Goal: Transaction & Acquisition: Purchase product/service

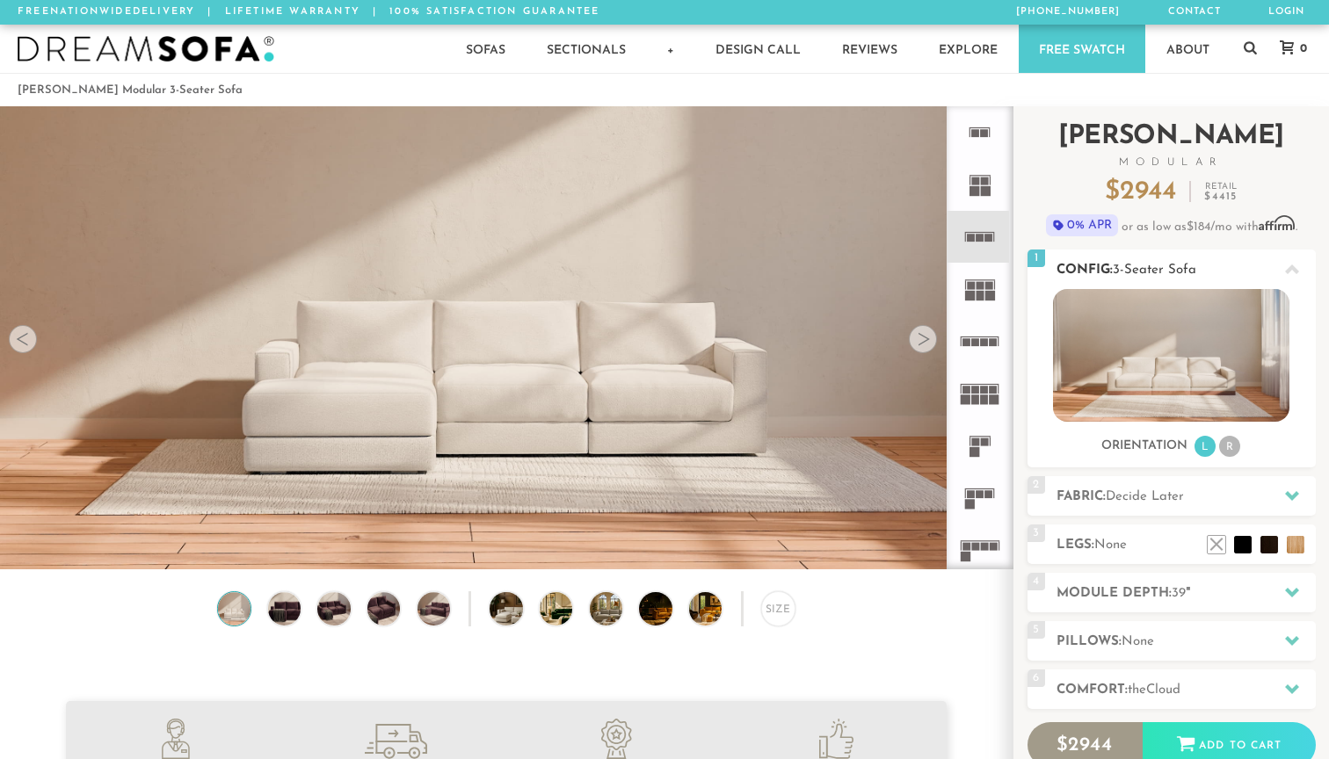
click at [1236, 449] on li "R" at bounding box center [1229, 446] width 21 height 21
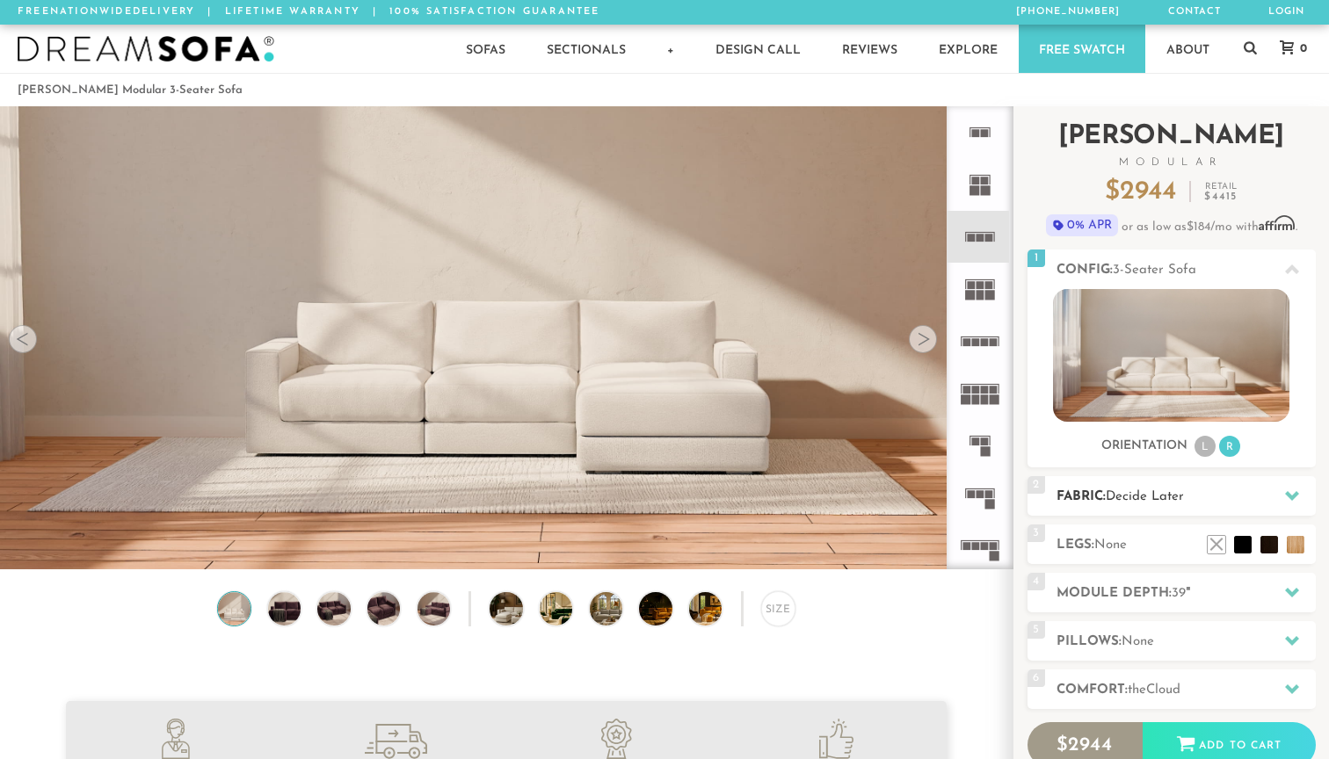
click at [1218, 490] on h2 "Fabric: Decide Later" at bounding box center [1186, 497] width 259 height 20
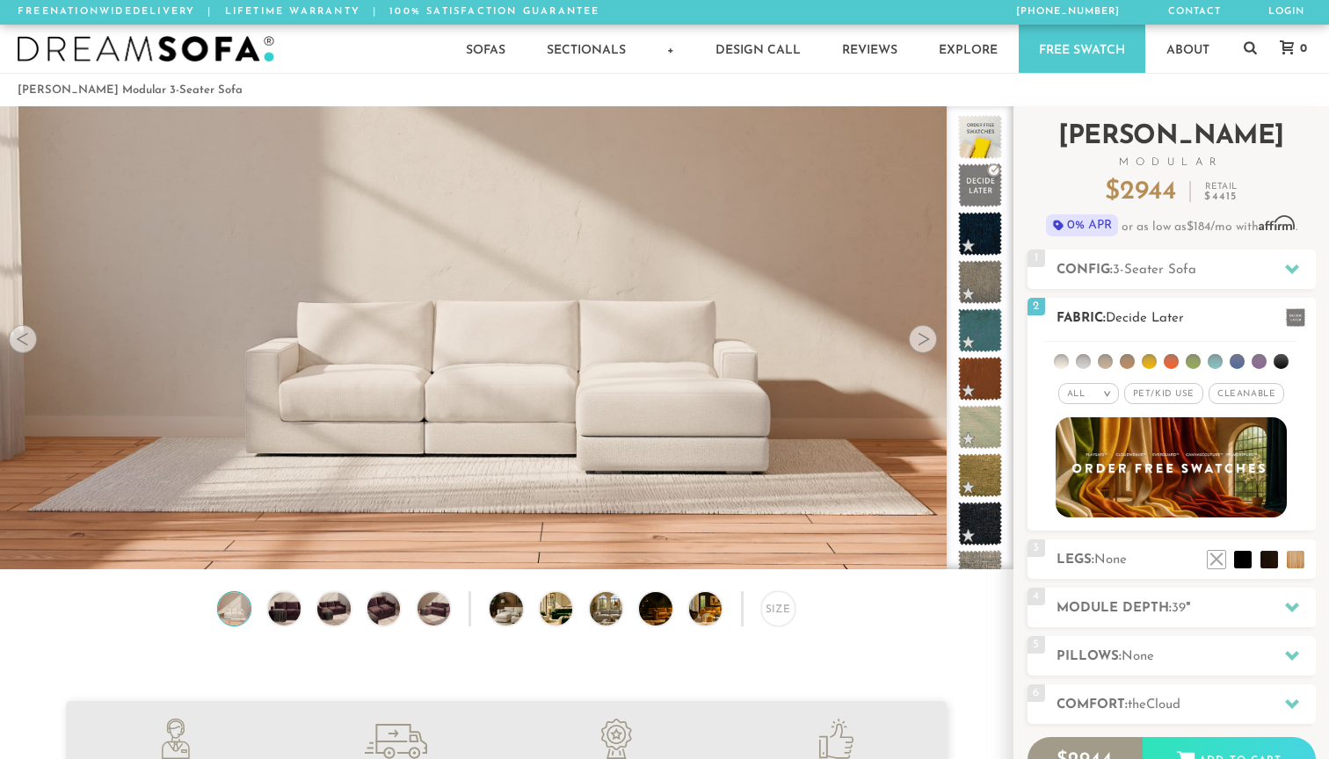
click at [1102, 389] on div "All >" at bounding box center [1088, 393] width 61 height 21
click at [1101, 487] on li "Popular" at bounding box center [1088, 491] width 61 height 27
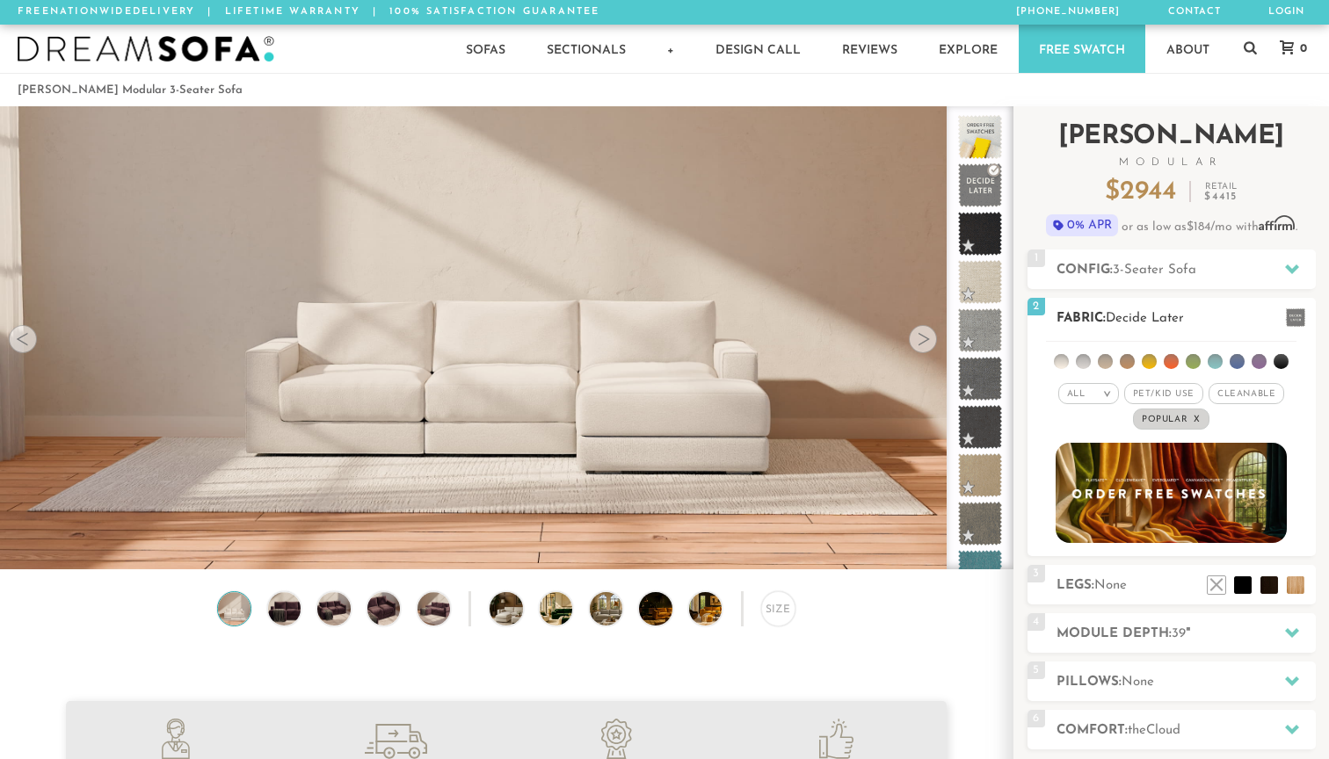
click at [1155, 388] on span "Pet/Kid Use x" at bounding box center [1163, 393] width 79 height 21
click at [1251, 390] on span "Cleanable x" at bounding box center [1253, 393] width 76 height 21
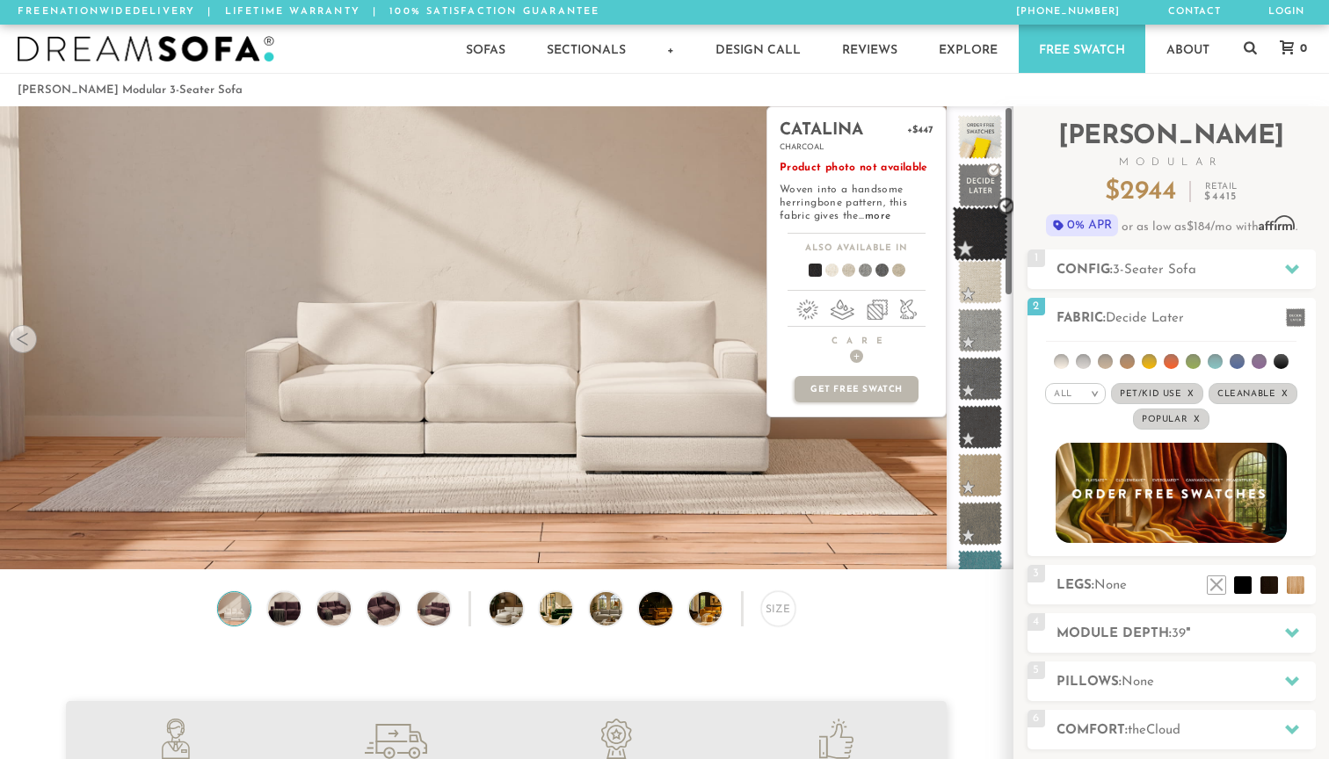
click at [982, 237] on span at bounding box center [980, 234] width 55 height 55
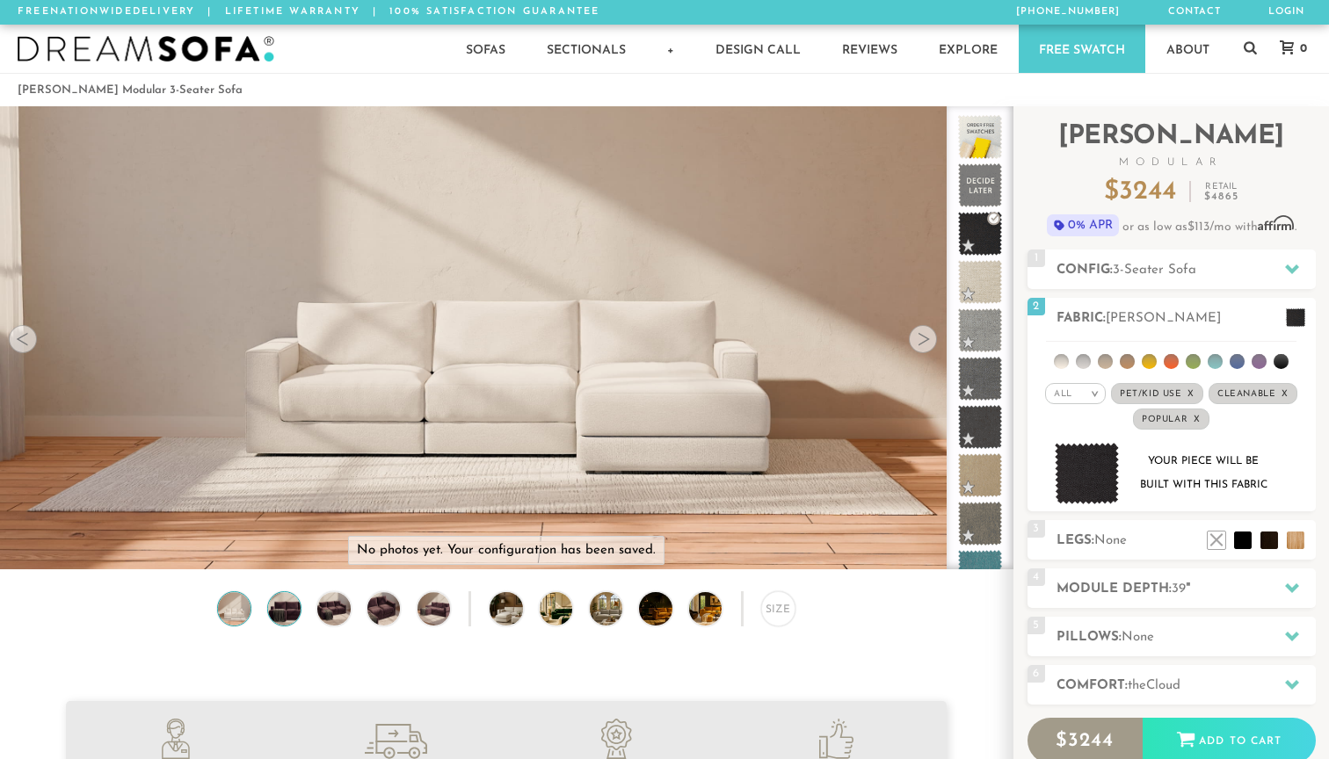
click at [291, 610] on img at bounding box center [285, 608] width 40 height 33
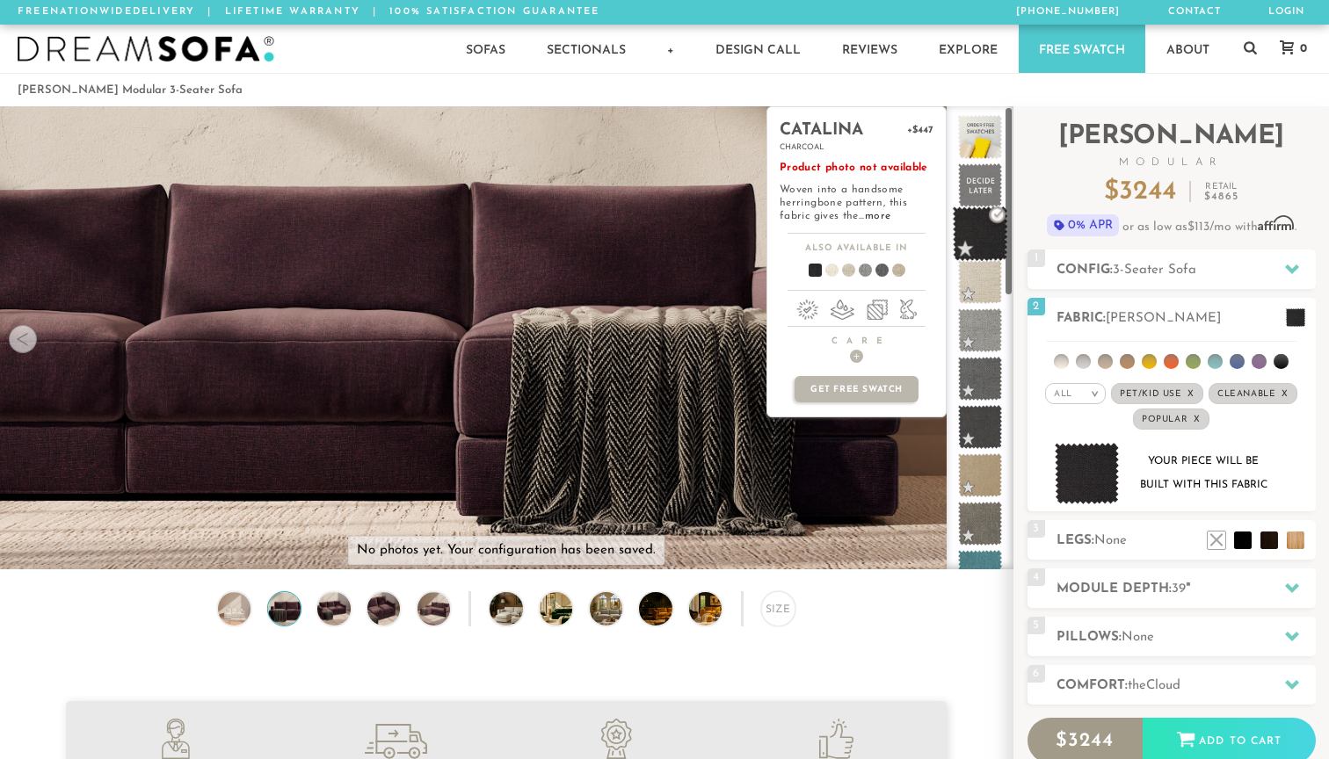
click at [992, 243] on span at bounding box center [980, 234] width 55 height 55
click at [991, 283] on span at bounding box center [980, 282] width 55 height 55
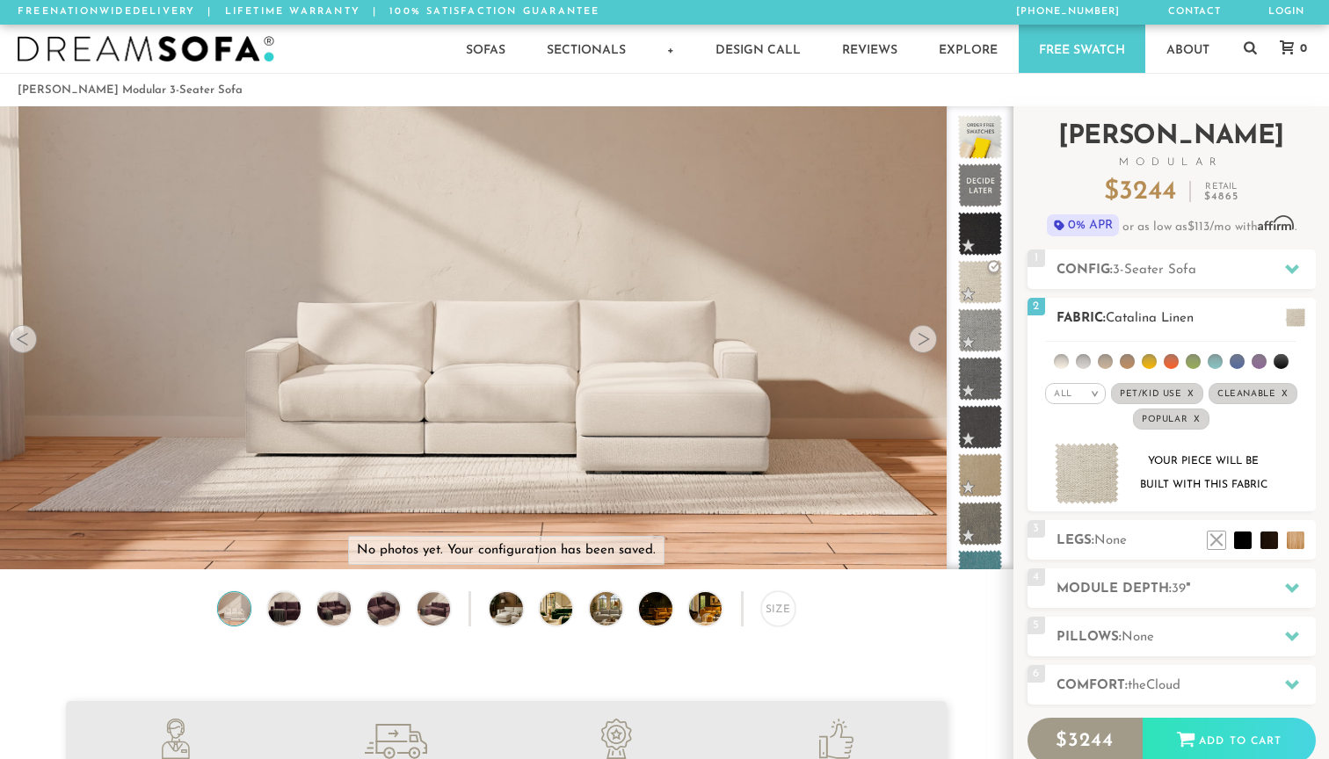
click at [1058, 394] on em "All" at bounding box center [1063, 394] width 18 height 10
click at [1083, 496] on li "Popular" at bounding box center [1075, 491] width 61 height 27
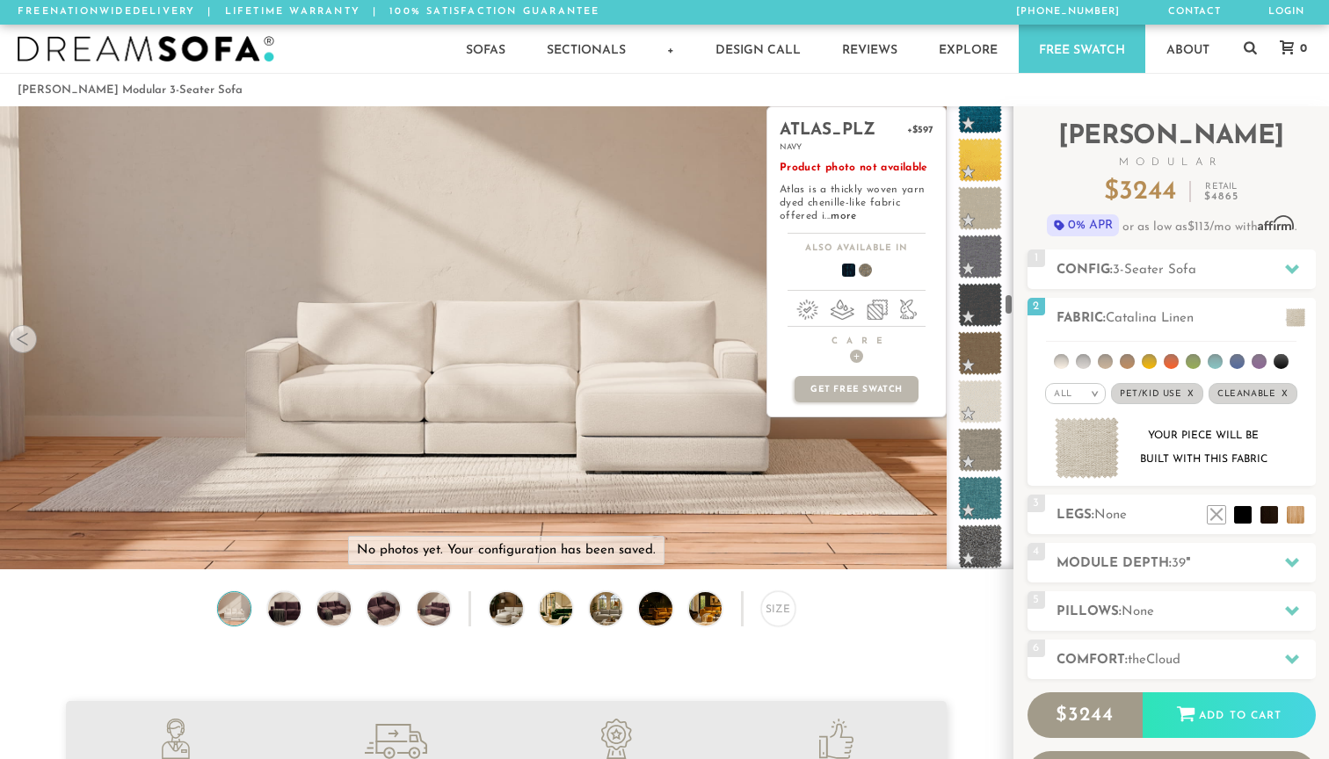
scroll to position [4185, 0]
click at [977, 406] on span at bounding box center [980, 400] width 55 height 55
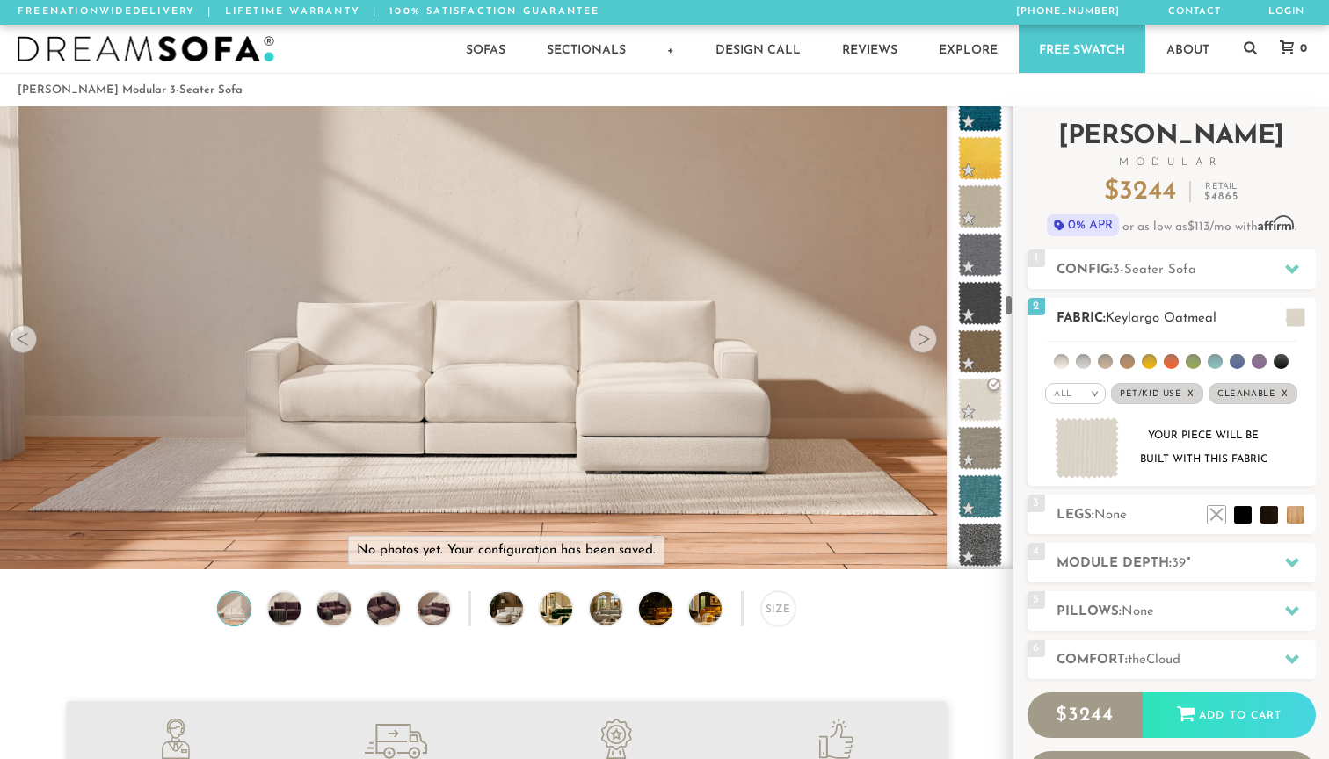
click at [1075, 462] on img at bounding box center [1087, 449] width 65 height 62
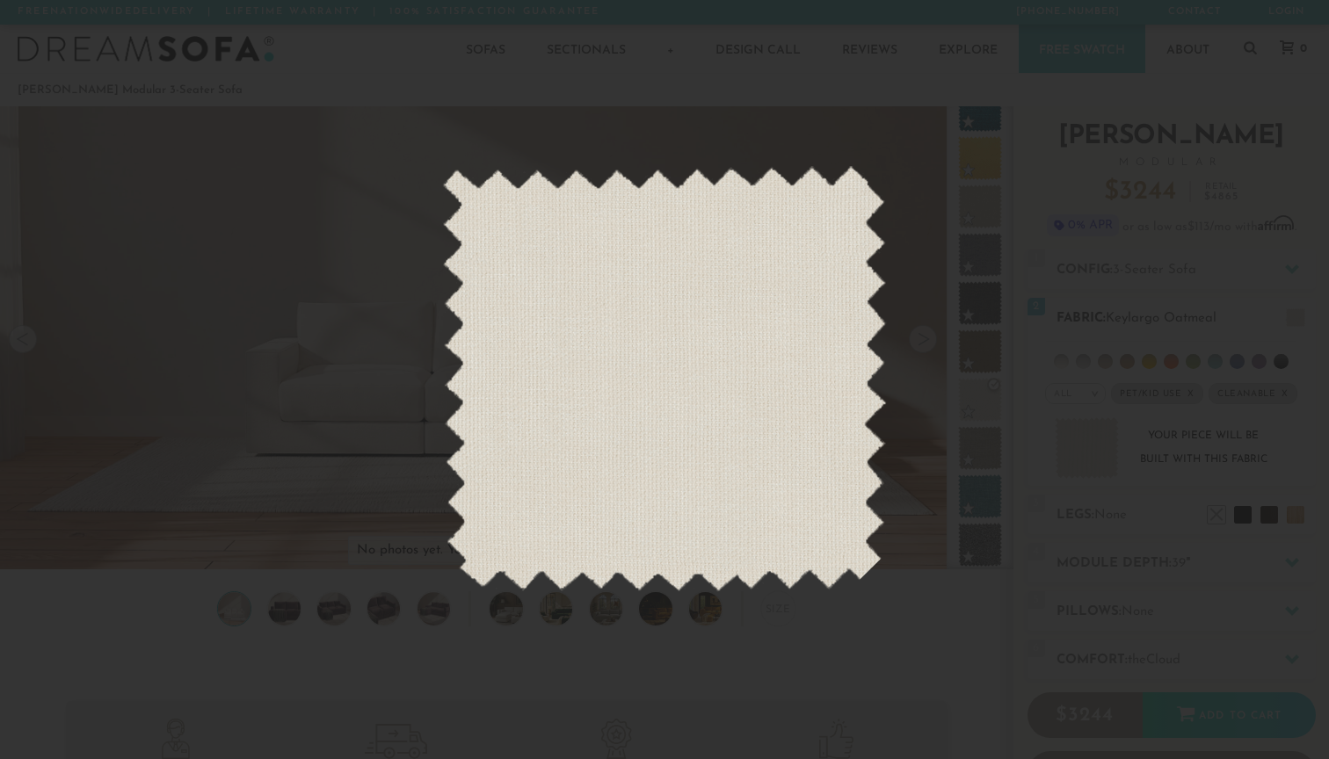
click at [1075, 462] on div at bounding box center [664, 379] width 1329 height 759
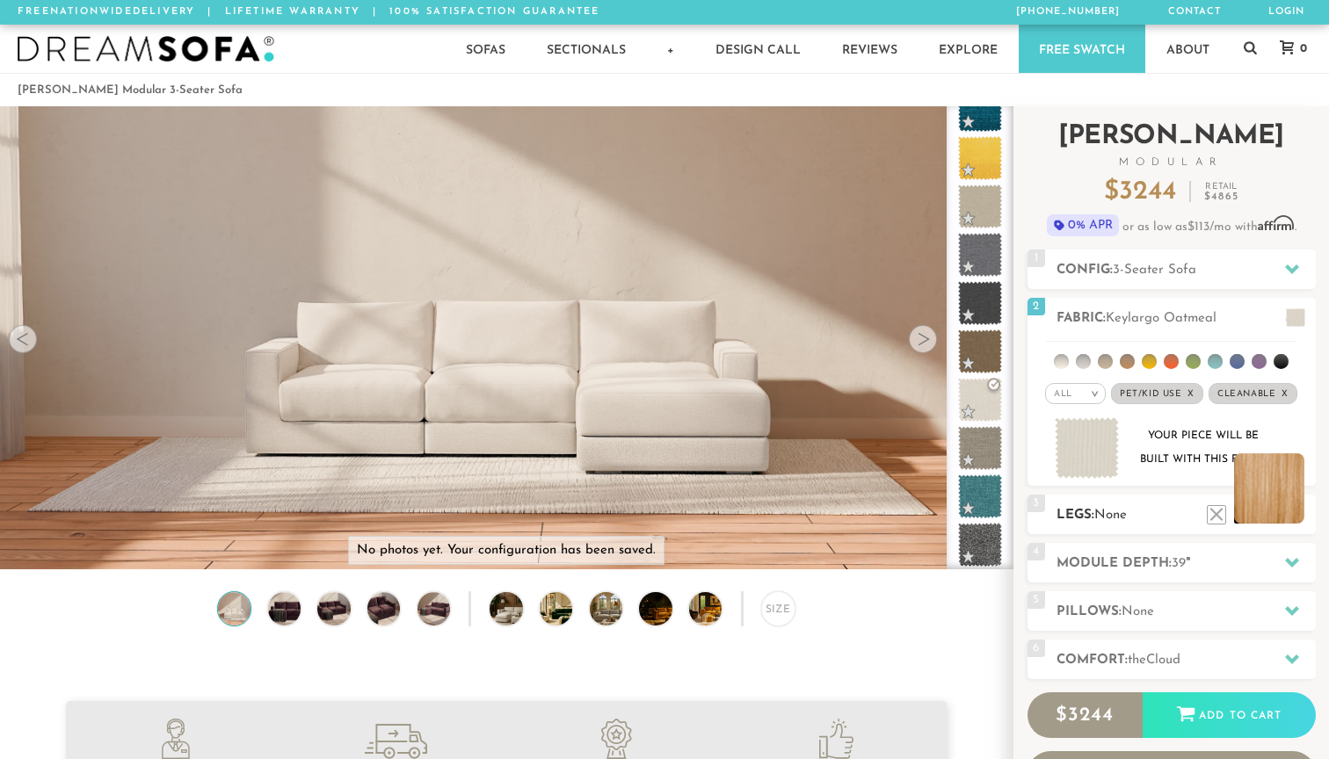
click at [1291, 520] on li at bounding box center [1269, 489] width 70 height 70
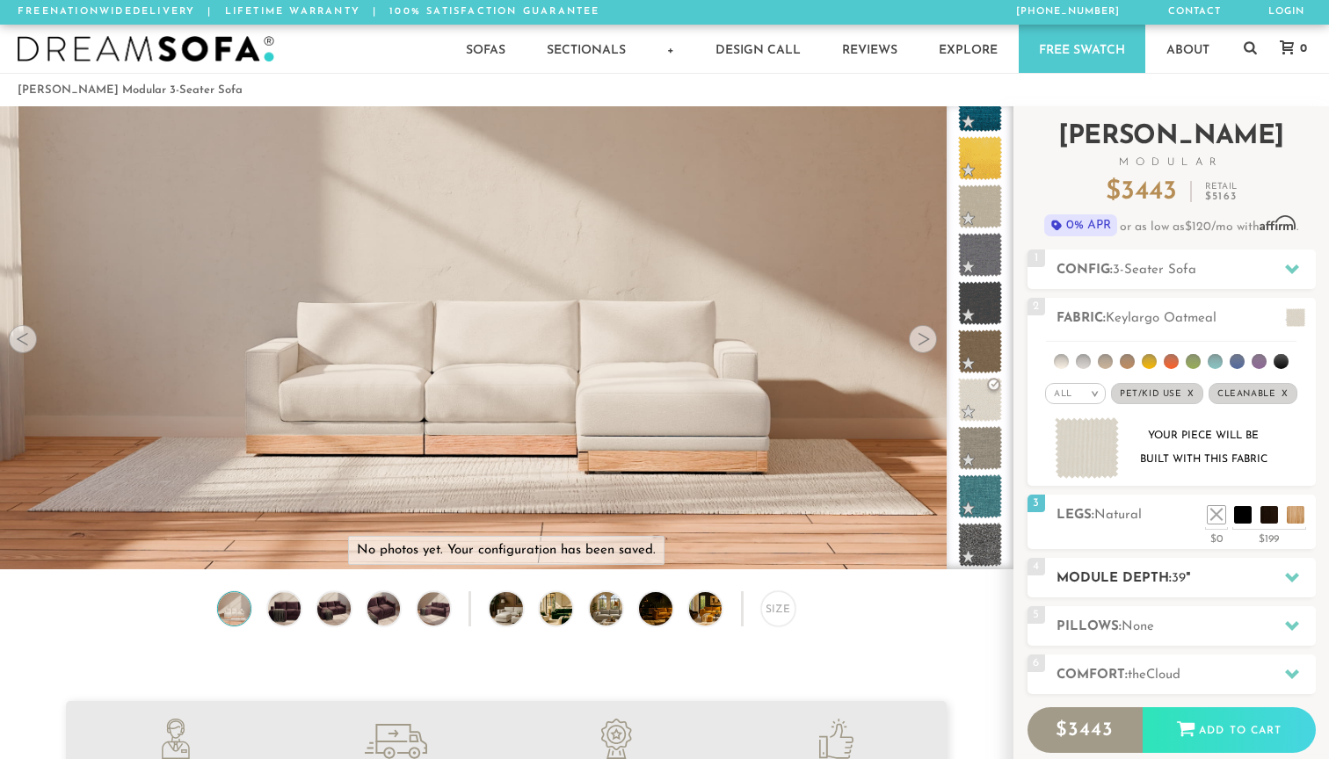
click at [1202, 565] on div "4 Module Depth: 39 "" at bounding box center [1172, 578] width 288 height 40
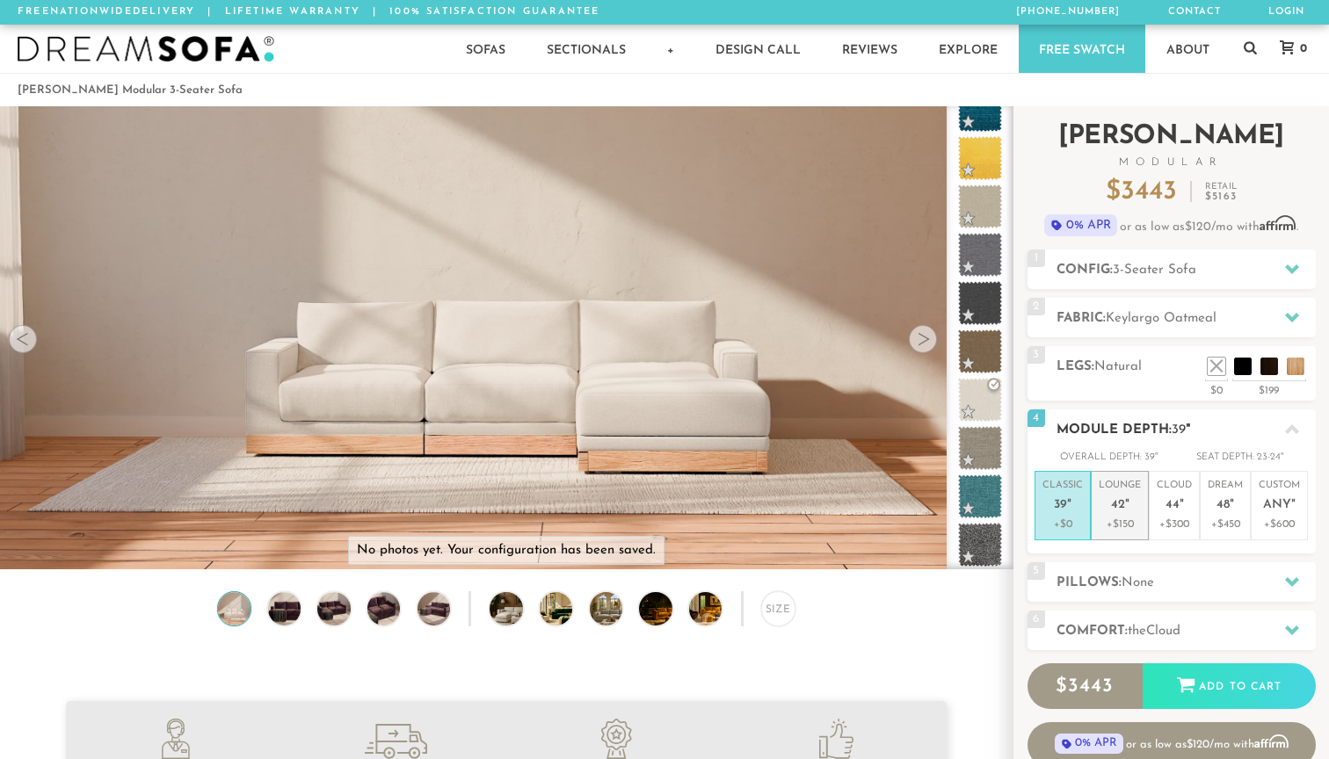
click at [1132, 523] on p "+$150" at bounding box center [1120, 525] width 42 height 16
click at [1148, 578] on span "None" at bounding box center [1138, 583] width 33 height 13
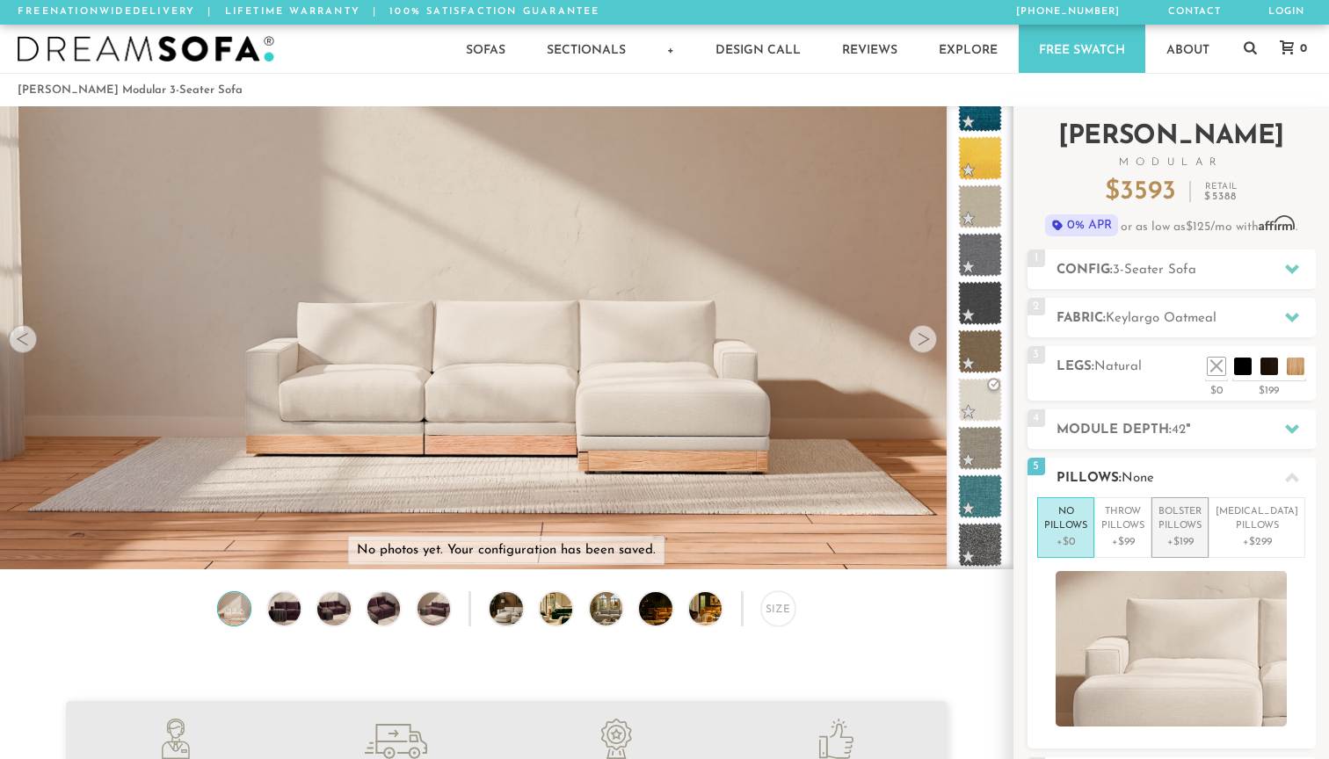
click at [1190, 548] on p "+$199" at bounding box center [1180, 542] width 43 height 16
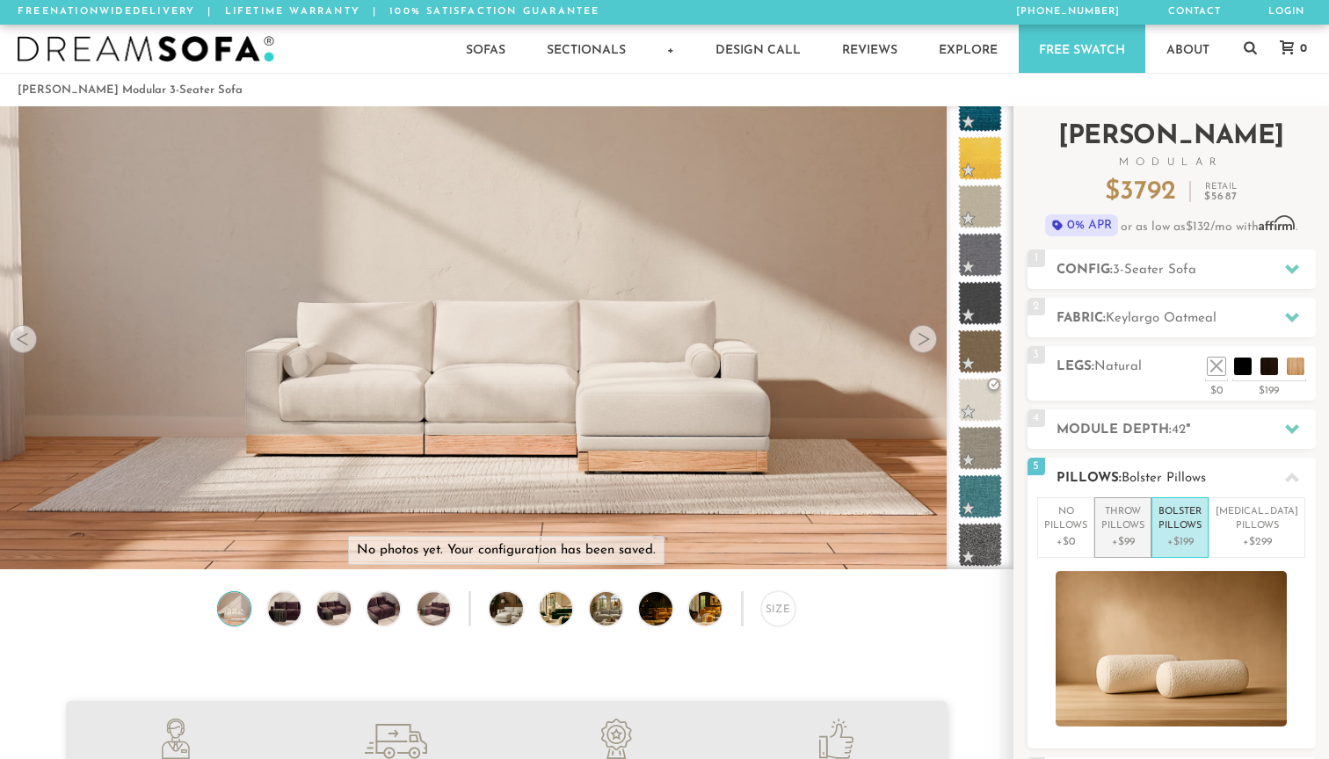
click at [1144, 542] on p "+$99" at bounding box center [1122, 542] width 43 height 16
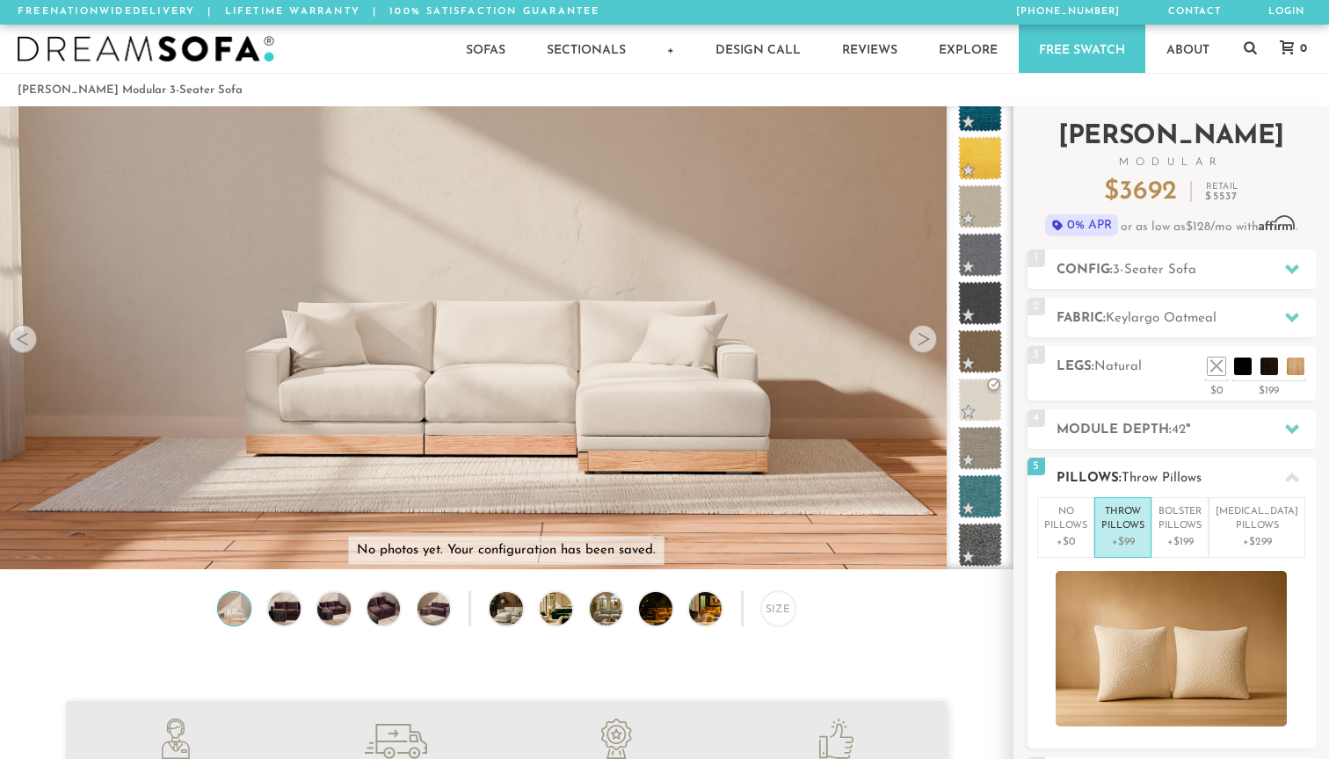
click at [1146, 476] on span "Throw Pillows" at bounding box center [1162, 478] width 80 height 13
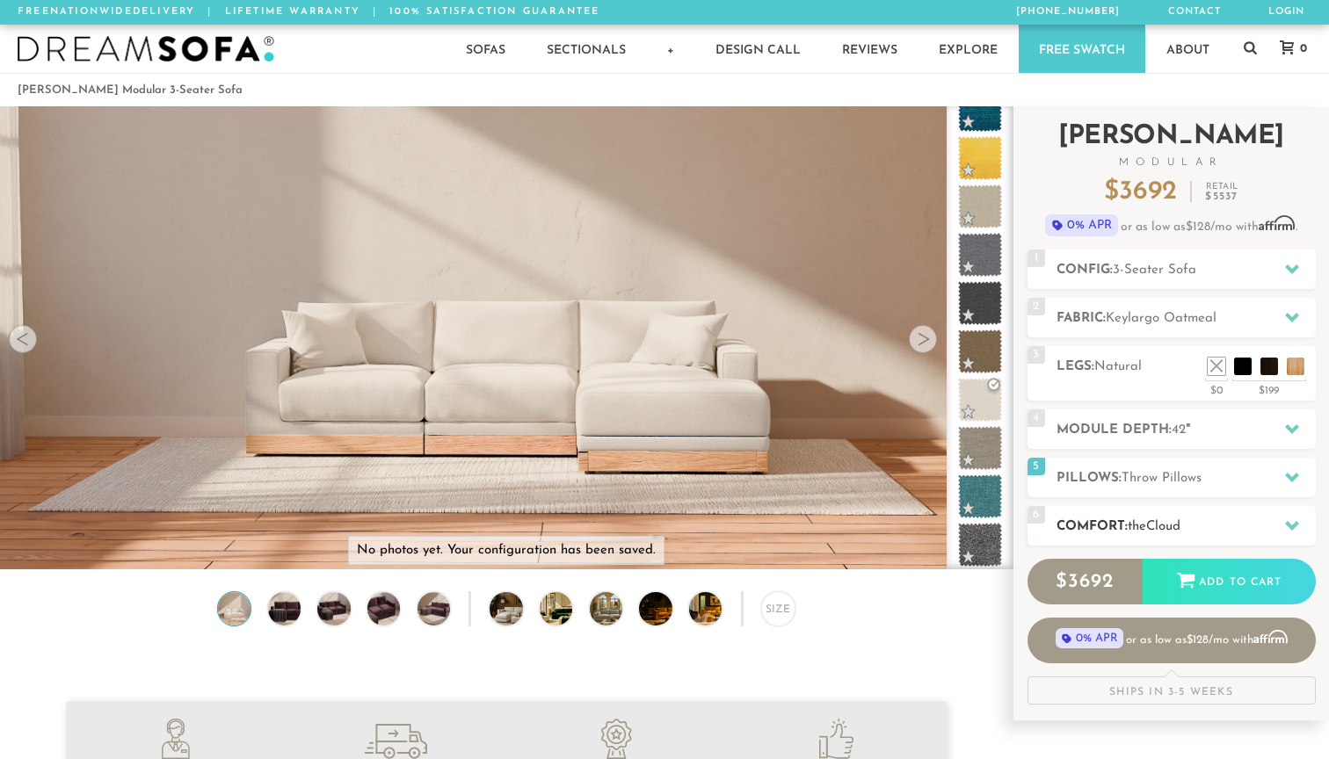
click at [1144, 535] on h2 "Comfort: the Cloud" at bounding box center [1186, 527] width 259 height 20
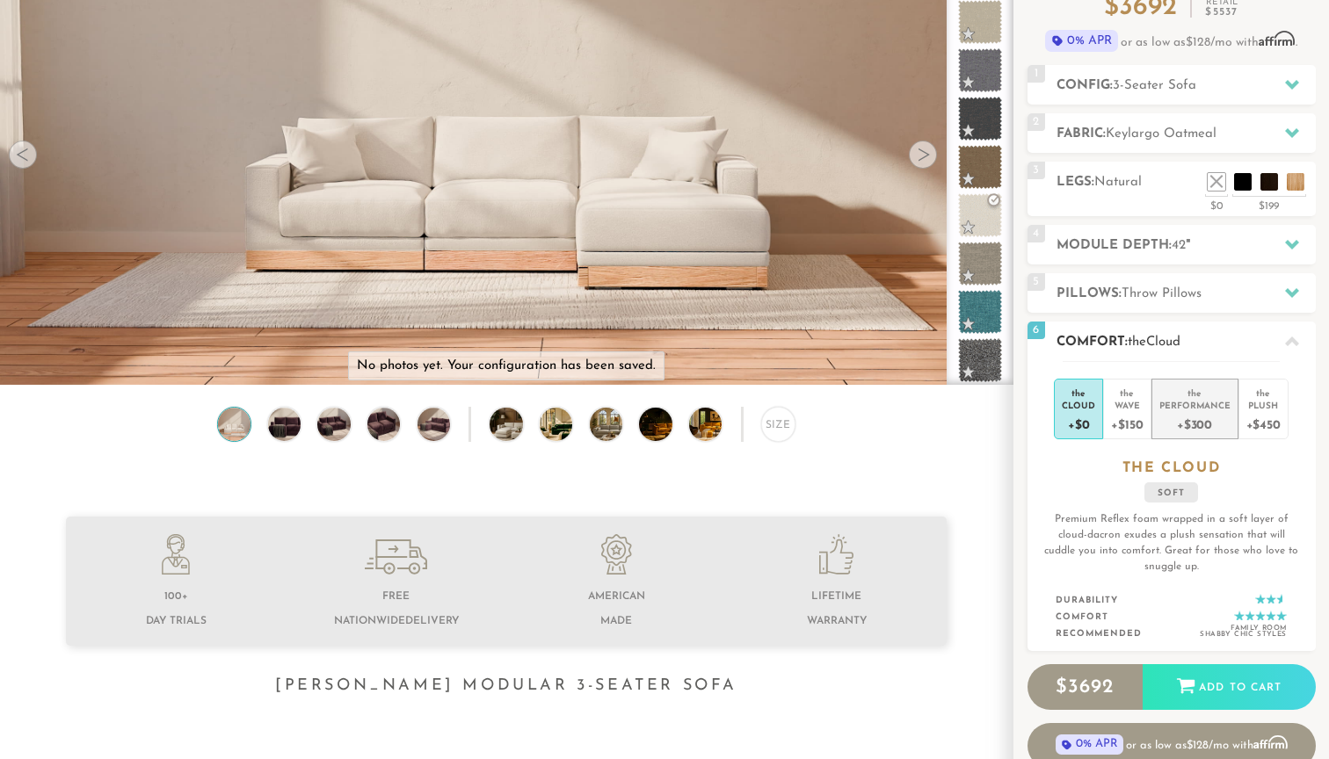
scroll to position [185, 0]
click at [1134, 426] on div "+$150" at bounding box center [1127, 422] width 32 height 25
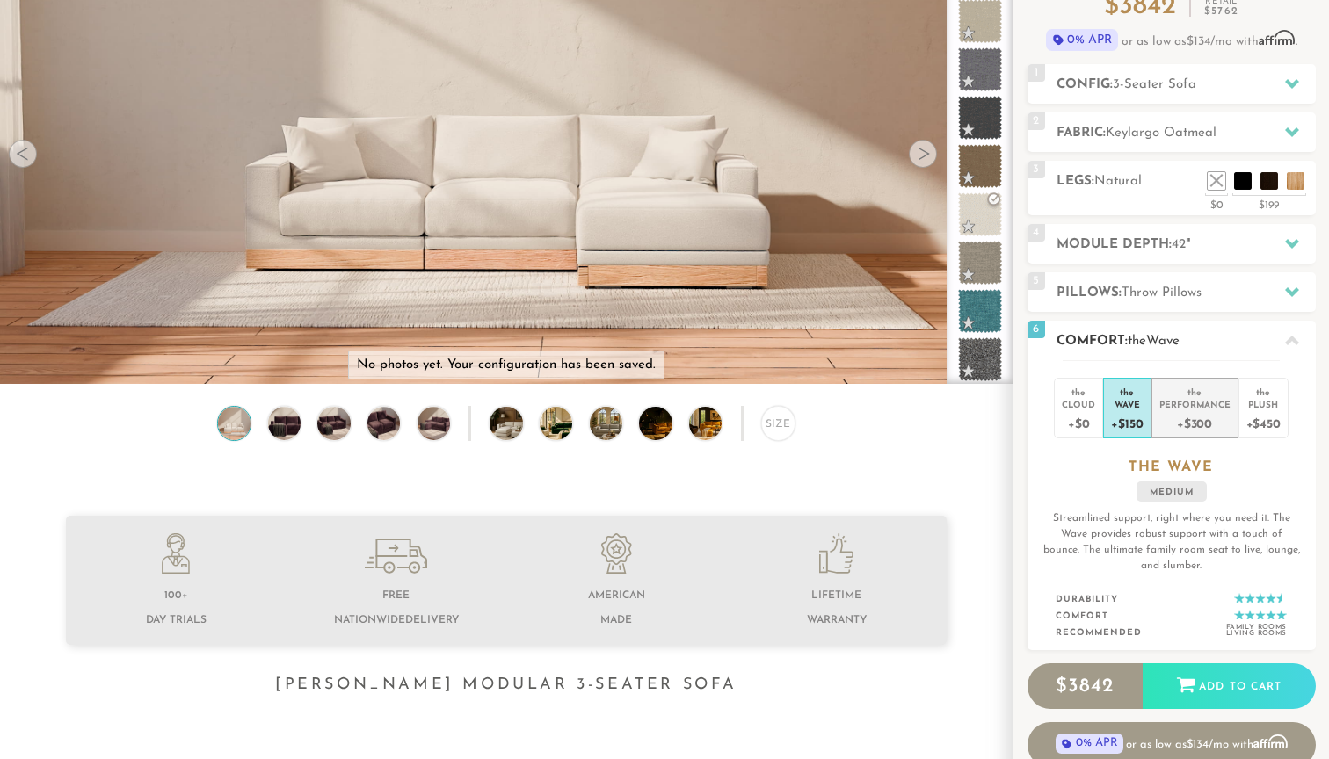
click at [1179, 401] on div "Performance" at bounding box center [1194, 404] width 71 height 12
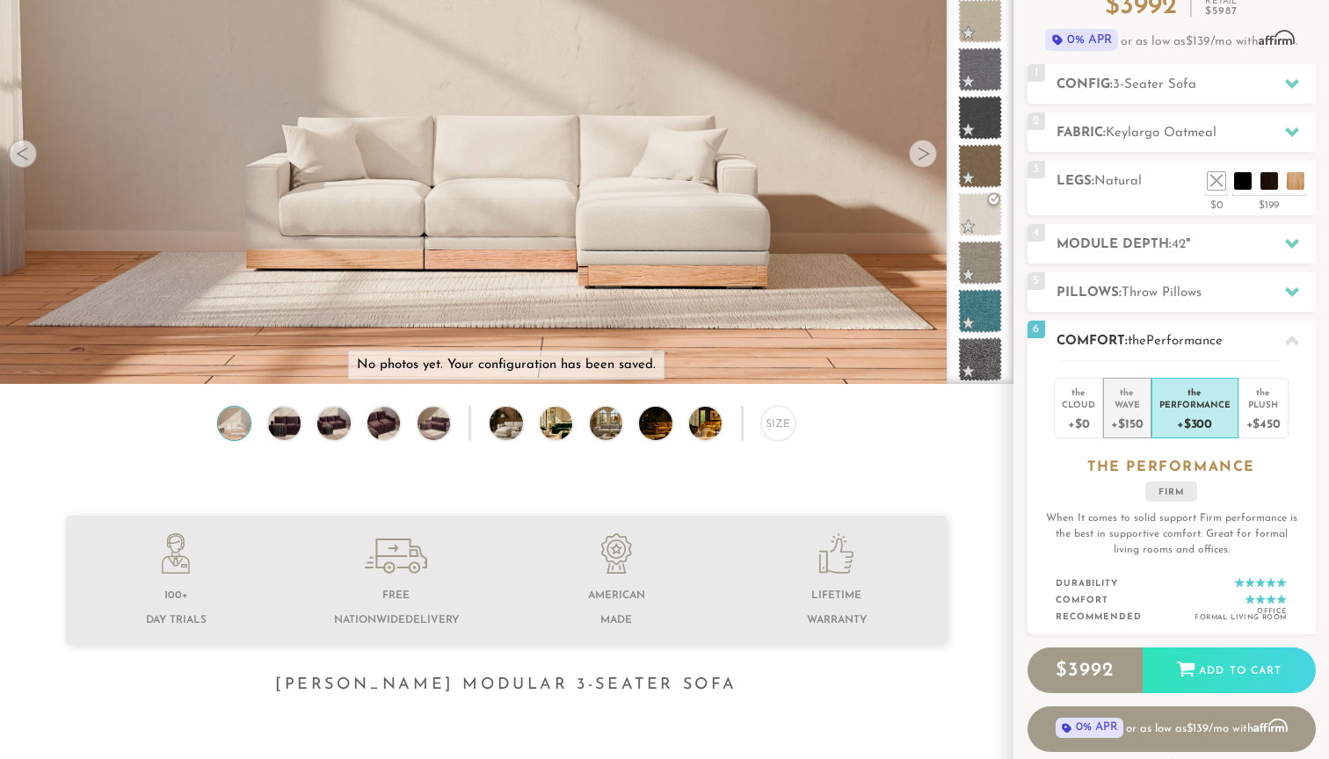
click at [1149, 407] on li "the Wave +$150" at bounding box center [1126, 408] width 47 height 61
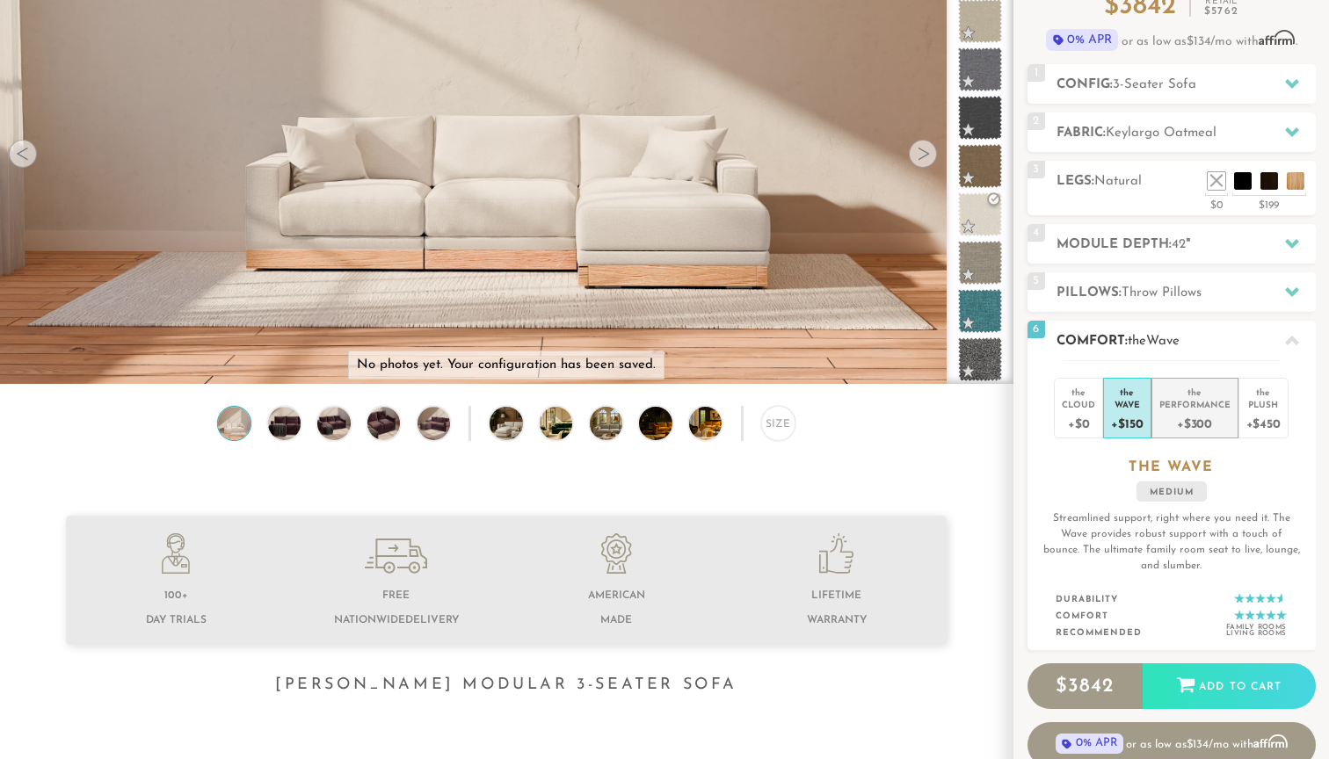
click at [1204, 410] on div "Performance" at bounding box center [1194, 404] width 71 height 12
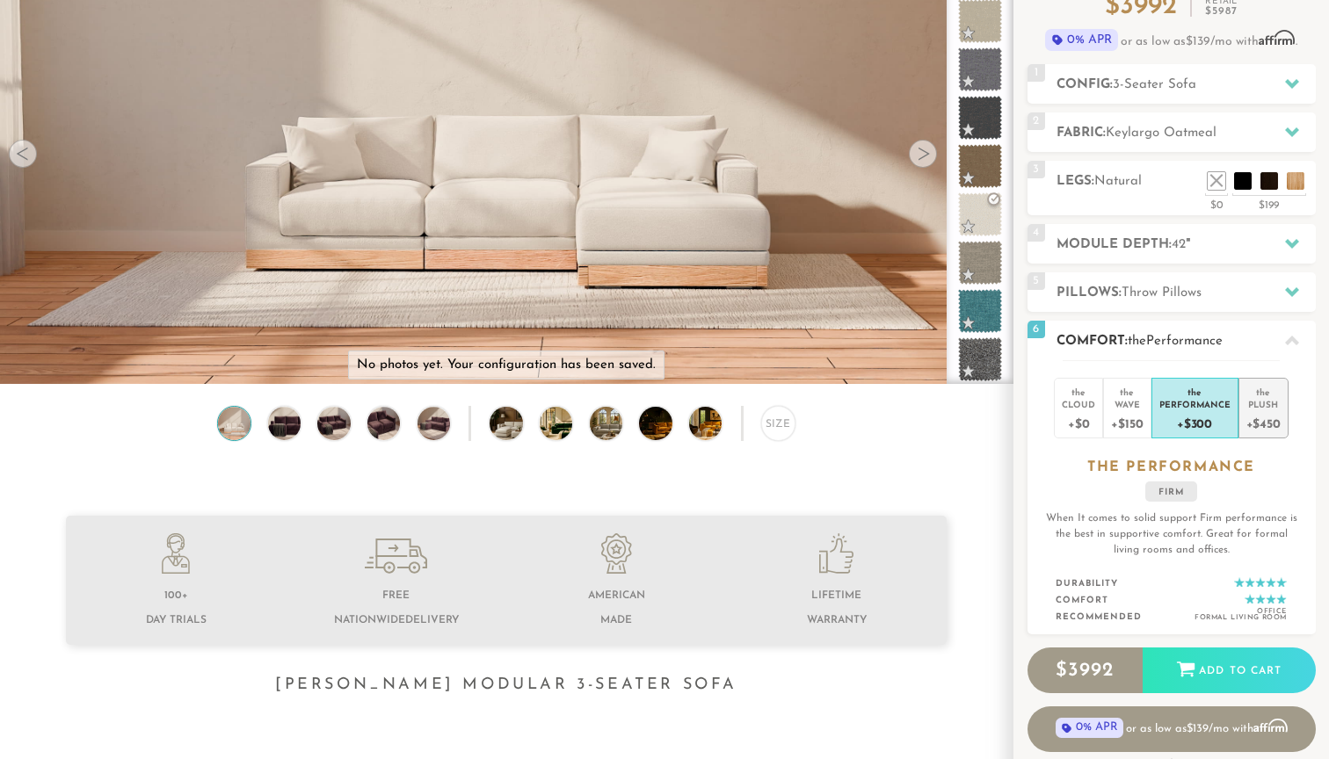
click at [1266, 404] on div "Plush" at bounding box center [1263, 404] width 34 height 12
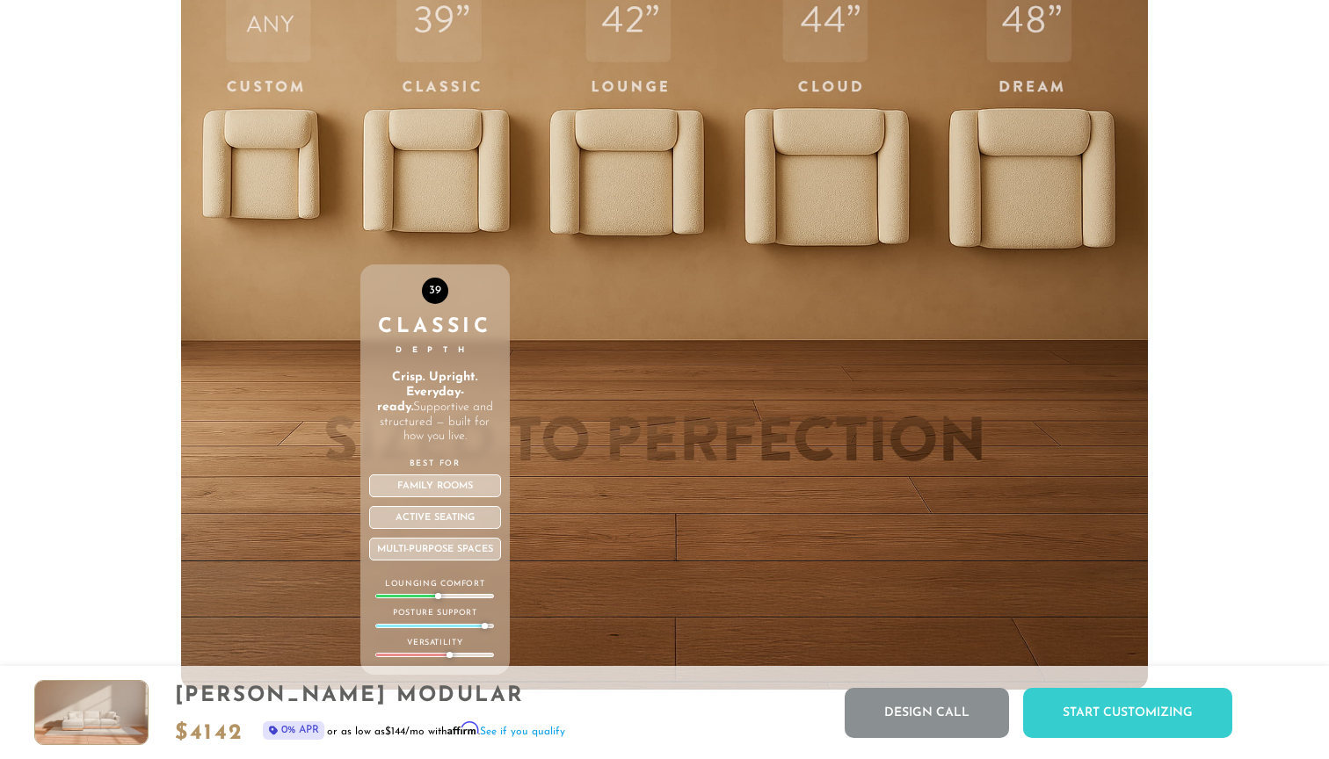
scroll to position [6045, 0]
